Goal: Find contact information: Find contact information

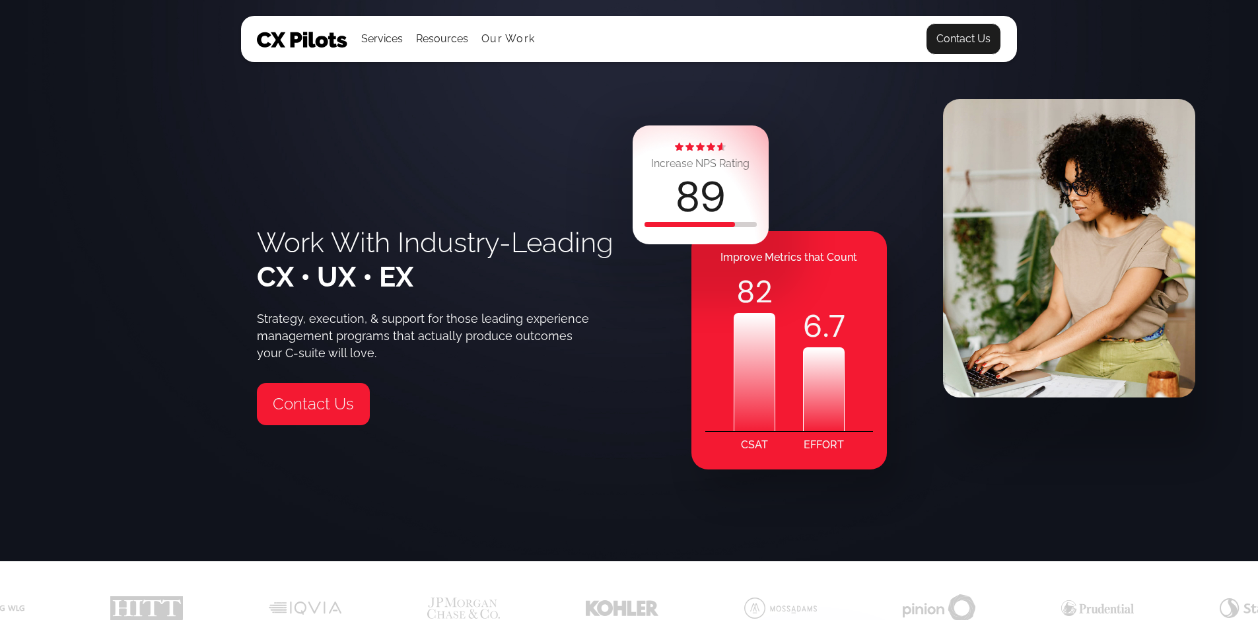
click at [947, 30] on link "Contact Us" at bounding box center [963, 39] width 75 height 32
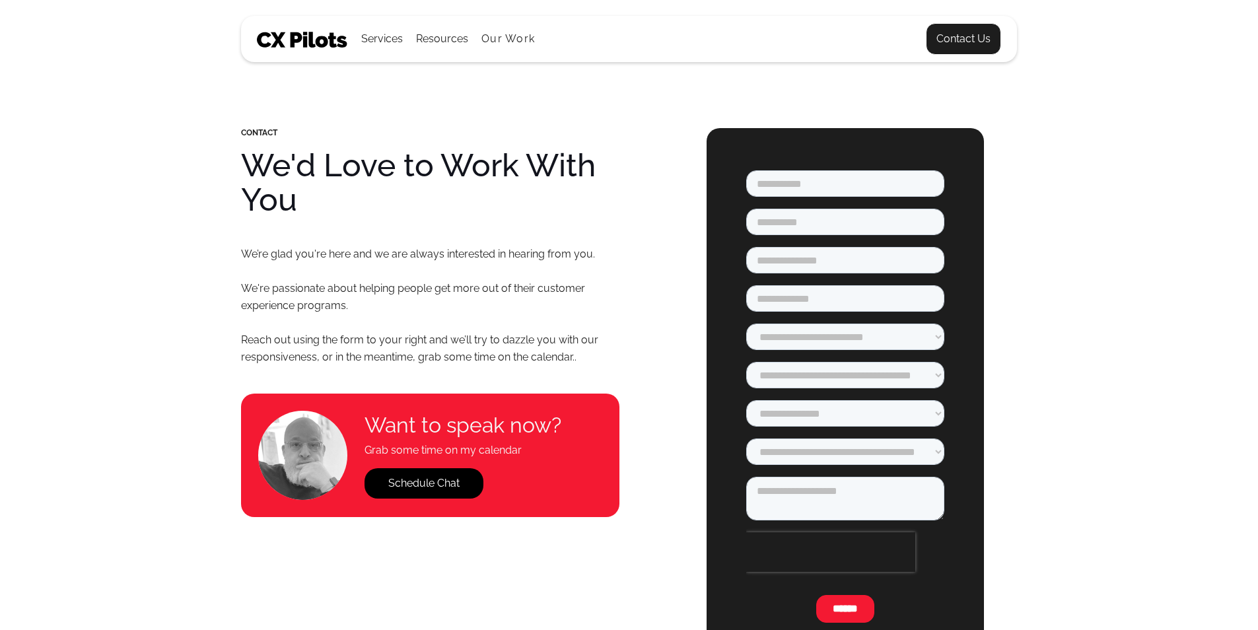
click at [961, 37] on link "Contact Us" at bounding box center [963, 39] width 75 height 32
click at [989, 45] on link "Contact Us" at bounding box center [963, 39] width 75 height 32
